Goal: Task Accomplishment & Management: Manage account settings

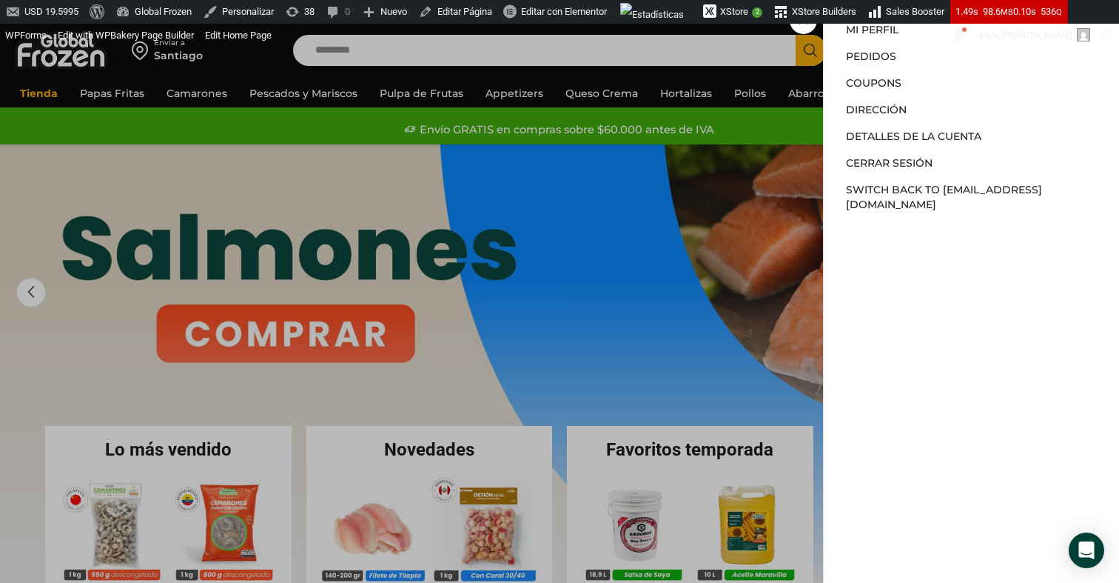
click at [944, 65] on div "Mi cuenta Mi cuenta Mi perfil Pedidos Descargas Coupons Dirección Detalles de l…" at bounding box center [979, 51] width 71 height 30
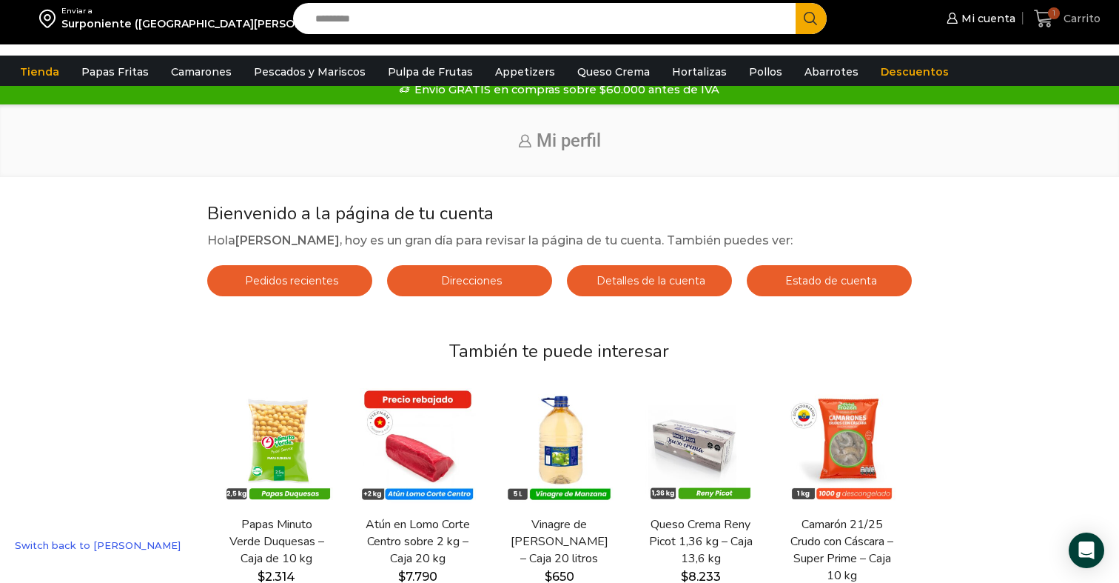
click at [1073, 24] on span "Carrito" at bounding box center [1080, 18] width 41 height 15
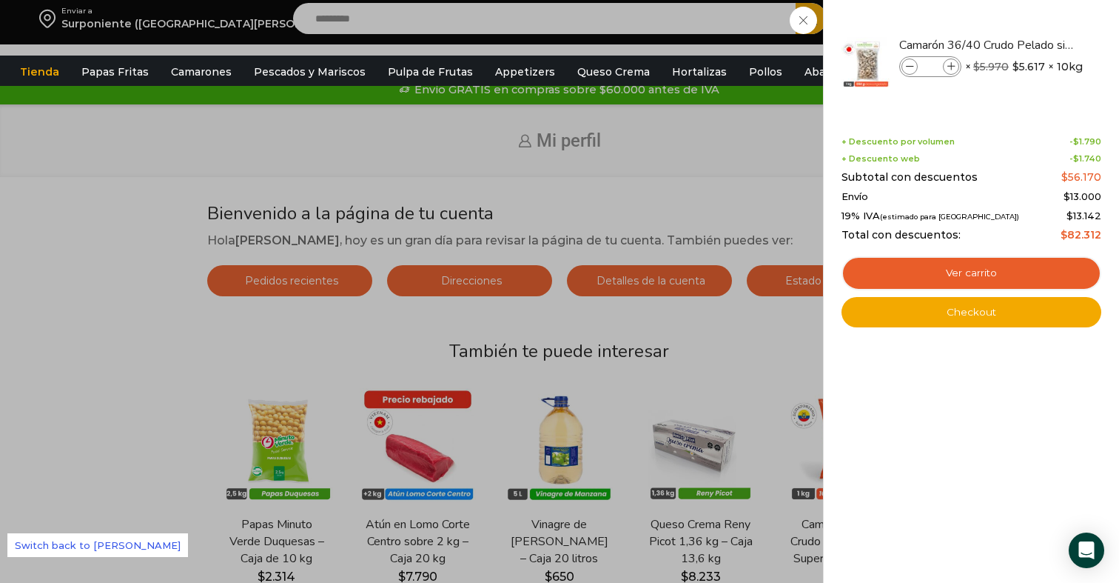
click at [1030, 24] on div "1 Carrito 1 1 Shopping Cart * $" at bounding box center [1067, 18] width 74 height 35
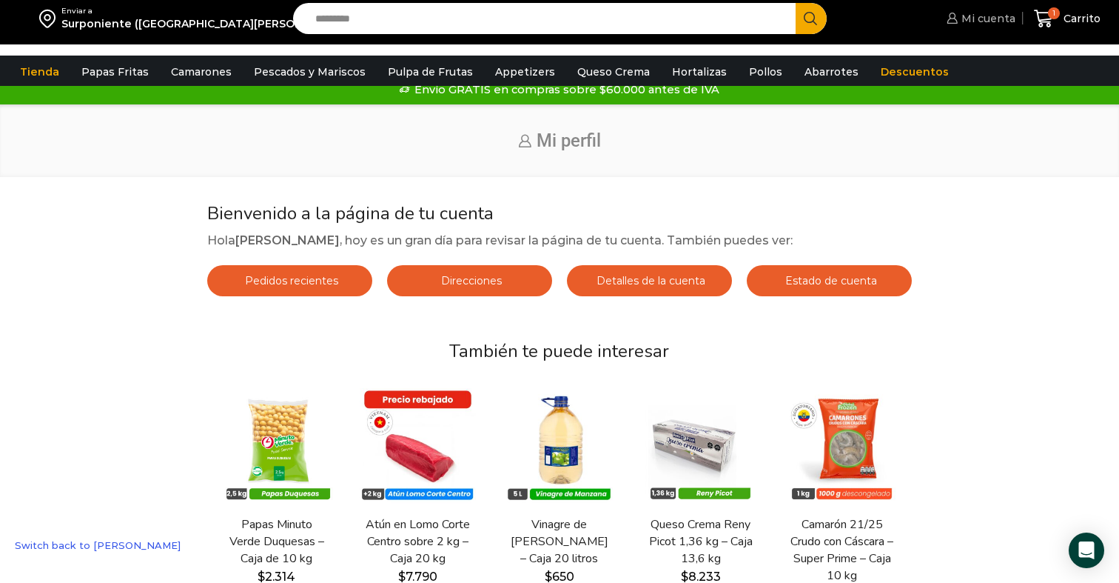
click at [974, 26] on span "Mi cuenta" at bounding box center [987, 18] width 58 height 15
click at [977, 26] on span "Mi cuenta" at bounding box center [987, 18] width 58 height 15
click at [802, 287] on span "Estado de cuenta" at bounding box center [829, 280] width 95 height 13
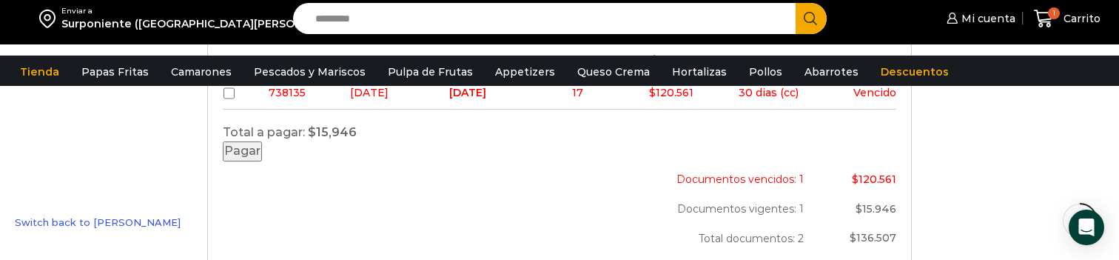
scroll to position [578, 0]
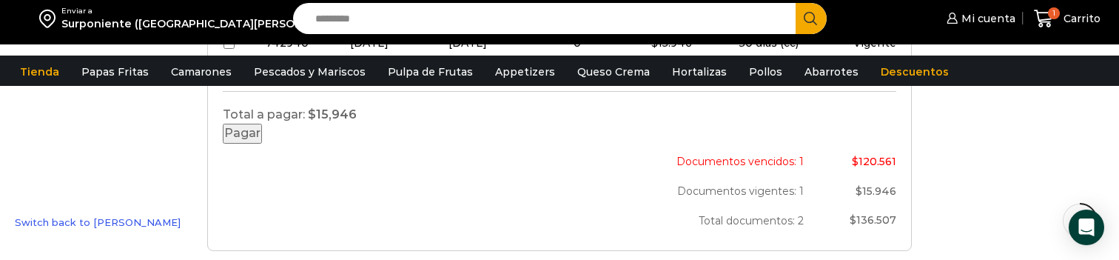
click at [262, 144] on button "Pagar" at bounding box center [242, 134] width 39 height 20
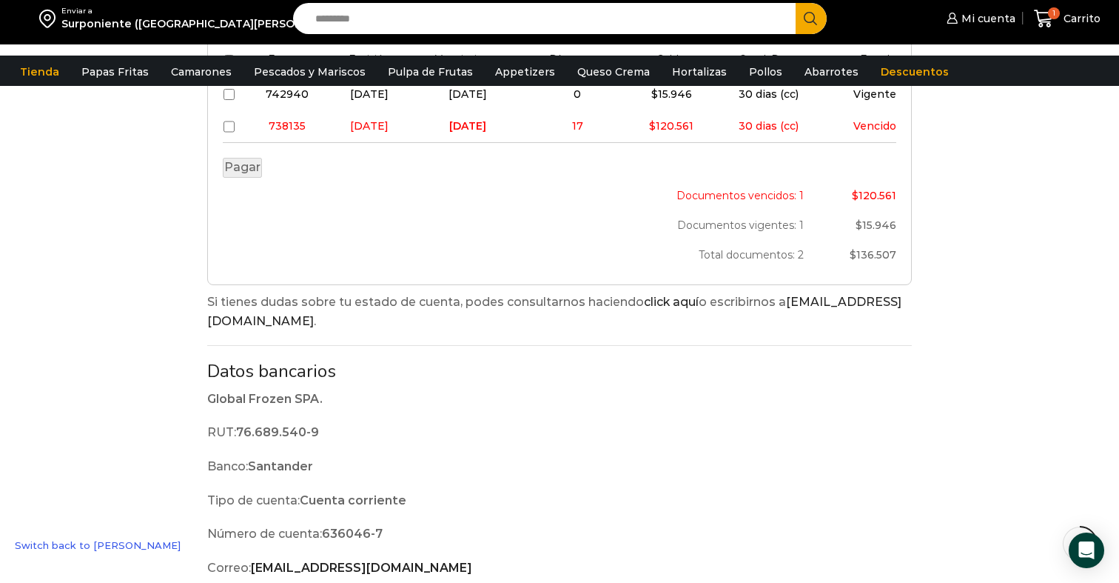
scroll to position [519, 0]
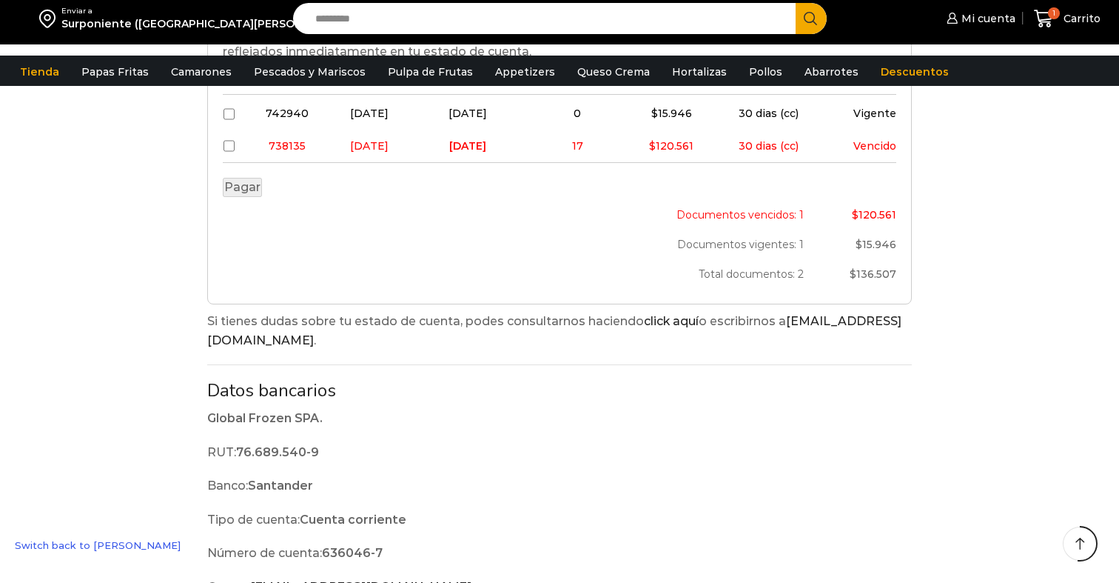
scroll to position [519, 0]
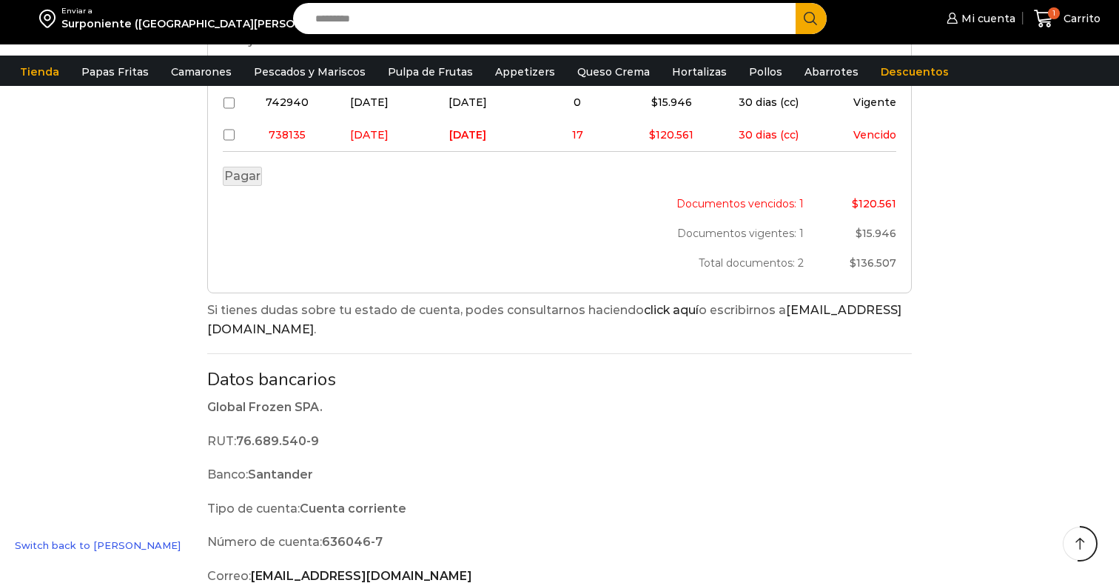
click at [236, 118] on td at bounding box center [234, 101] width 22 height 36
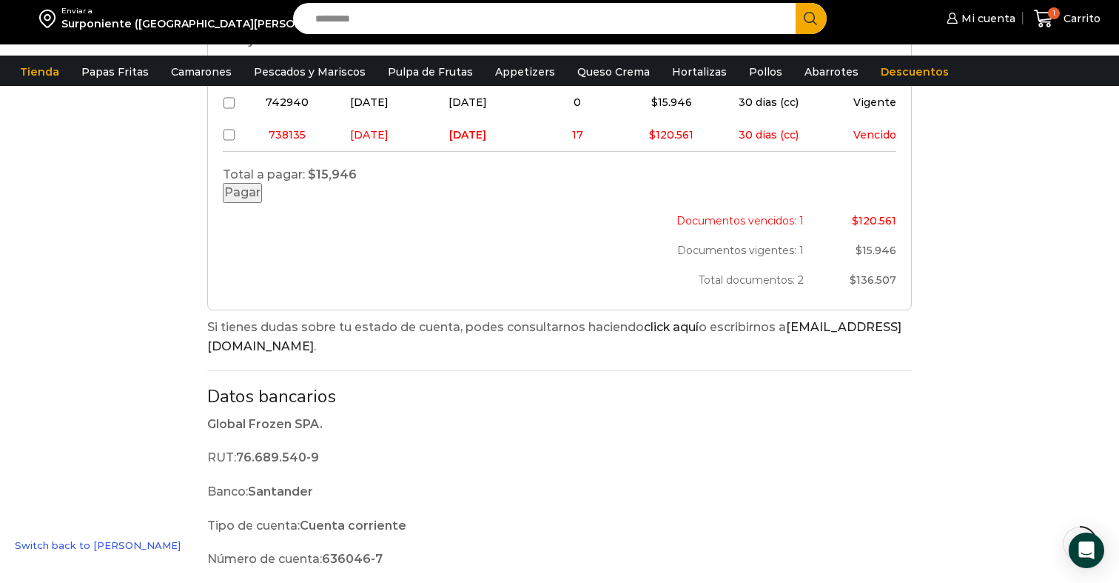
click at [262, 203] on button "Pagar" at bounding box center [242, 193] width 39 height 20
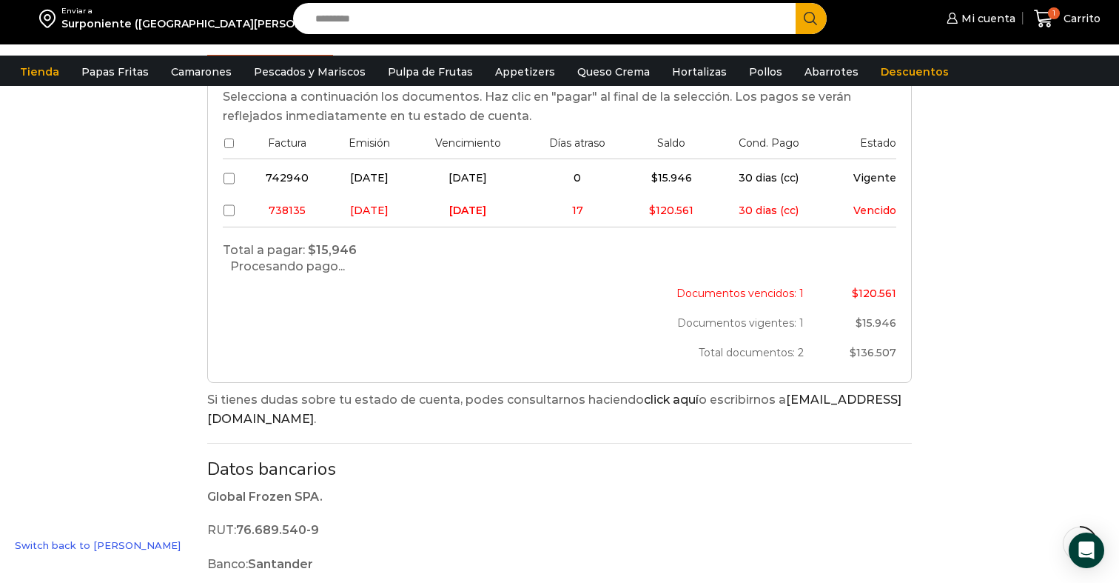
scroll to position [397, 0]
